Goal: Use online tool/utility: Utilize a website feature to perform a specific function

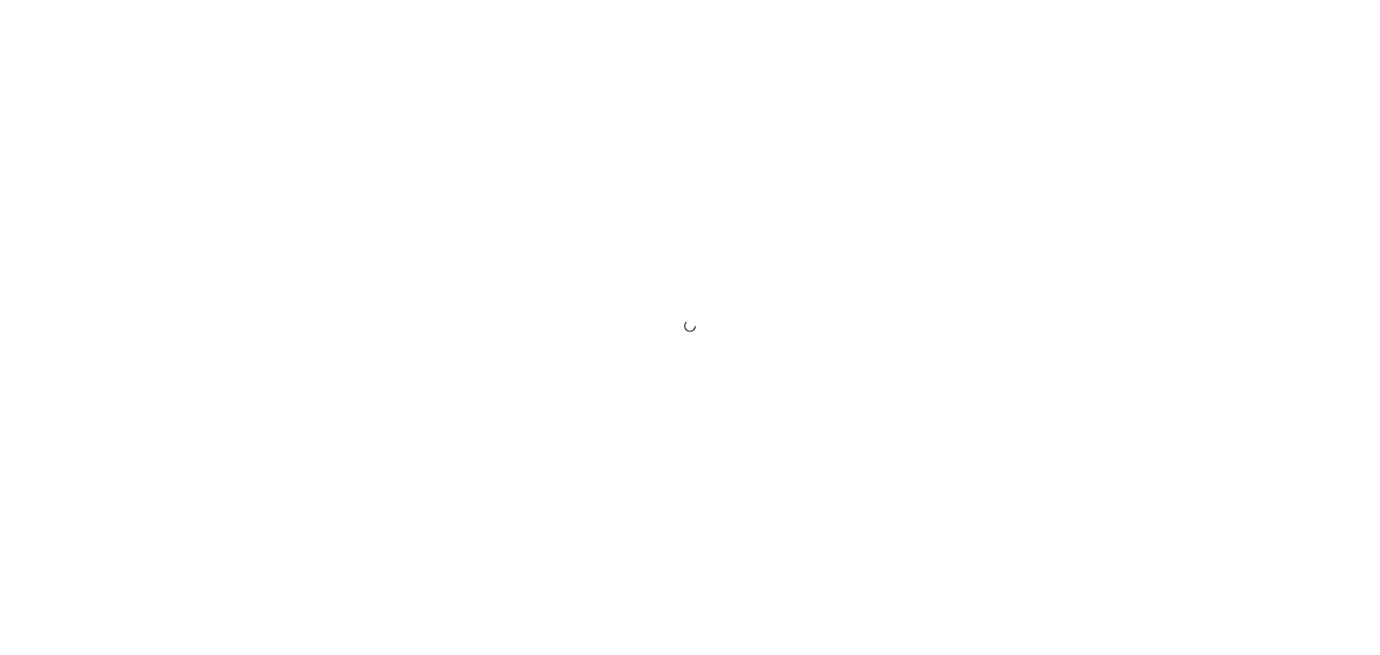
scroll to position [1546, 0]
